Goal: Check status

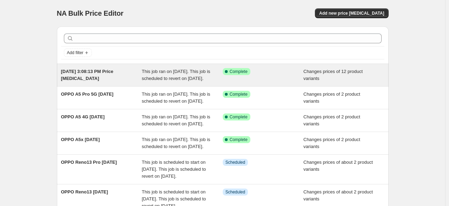
click at [274, 82] on div "Success Complete Complete" at bounding box center [263, 75] width 81 height 14
